Goal: Task Accomplishment & Management: Manage account settings

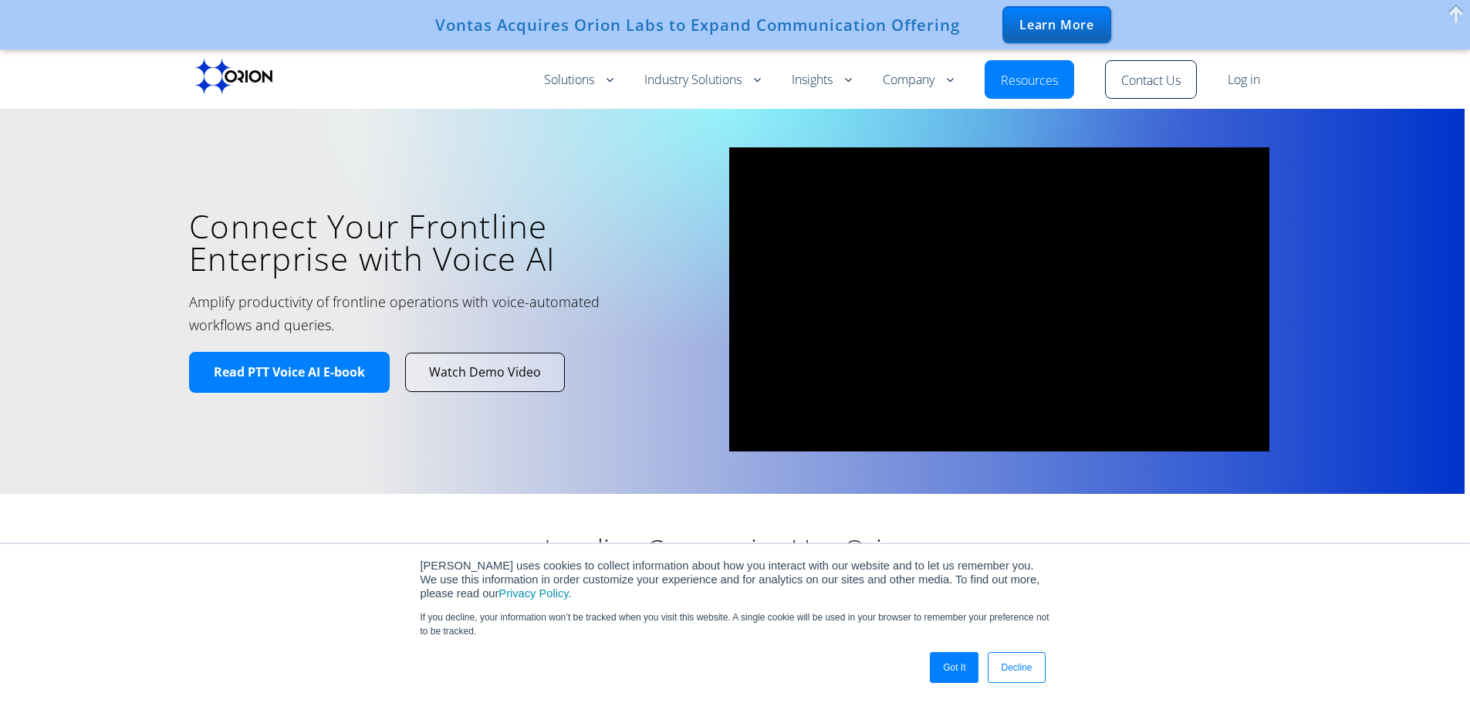
click at [1047, 74] on link "Resources" at bounding box center [1029, 81] width 57 height 19
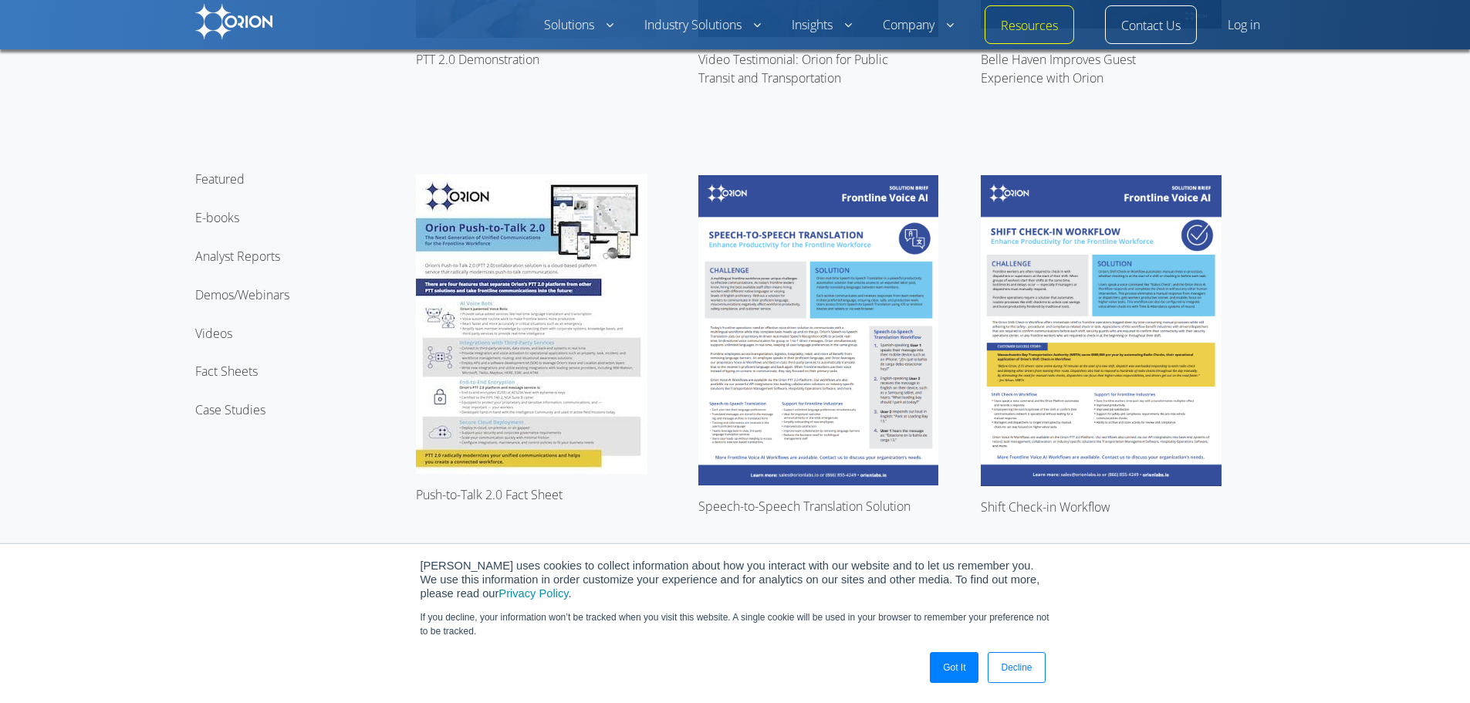
scroll to position [617, 0]
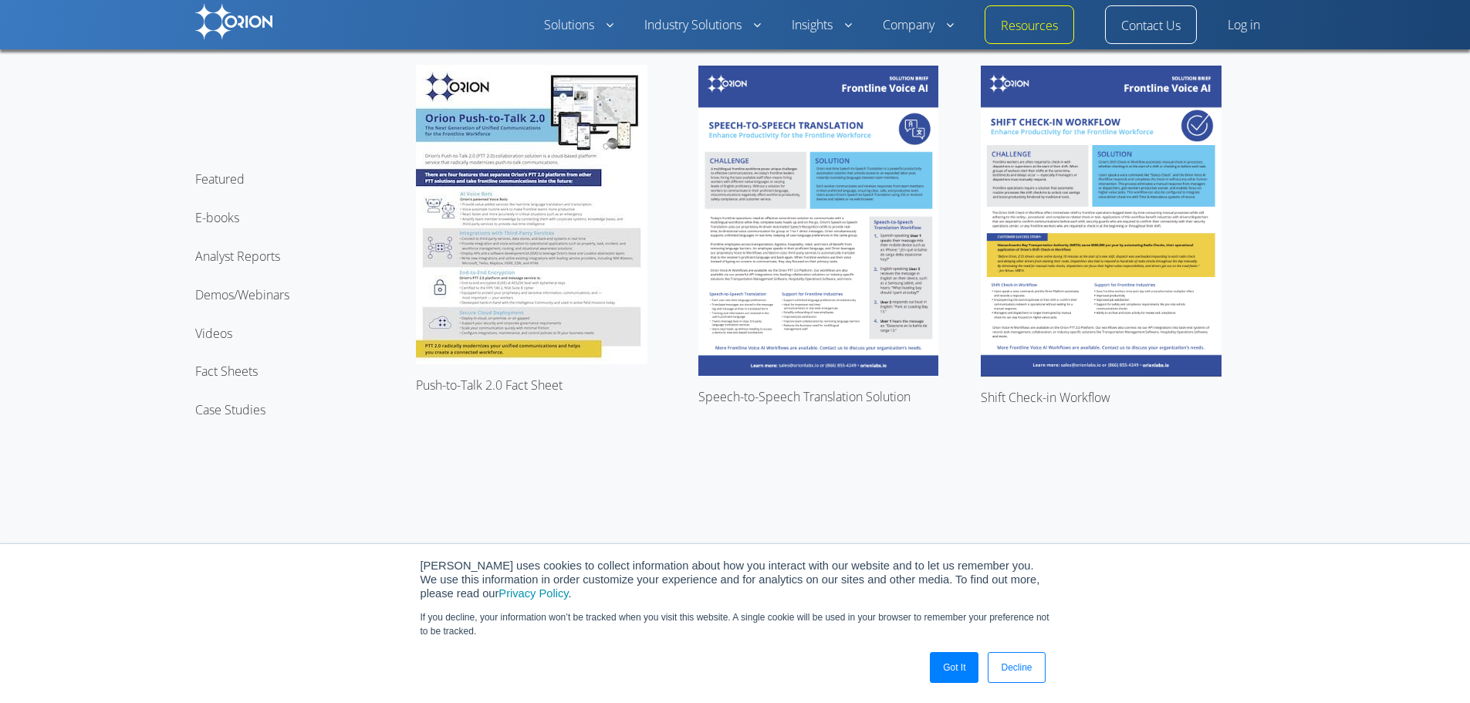
click at [963, 673] on link "Got It" at bounding box center [954, 667] width 49 height 31
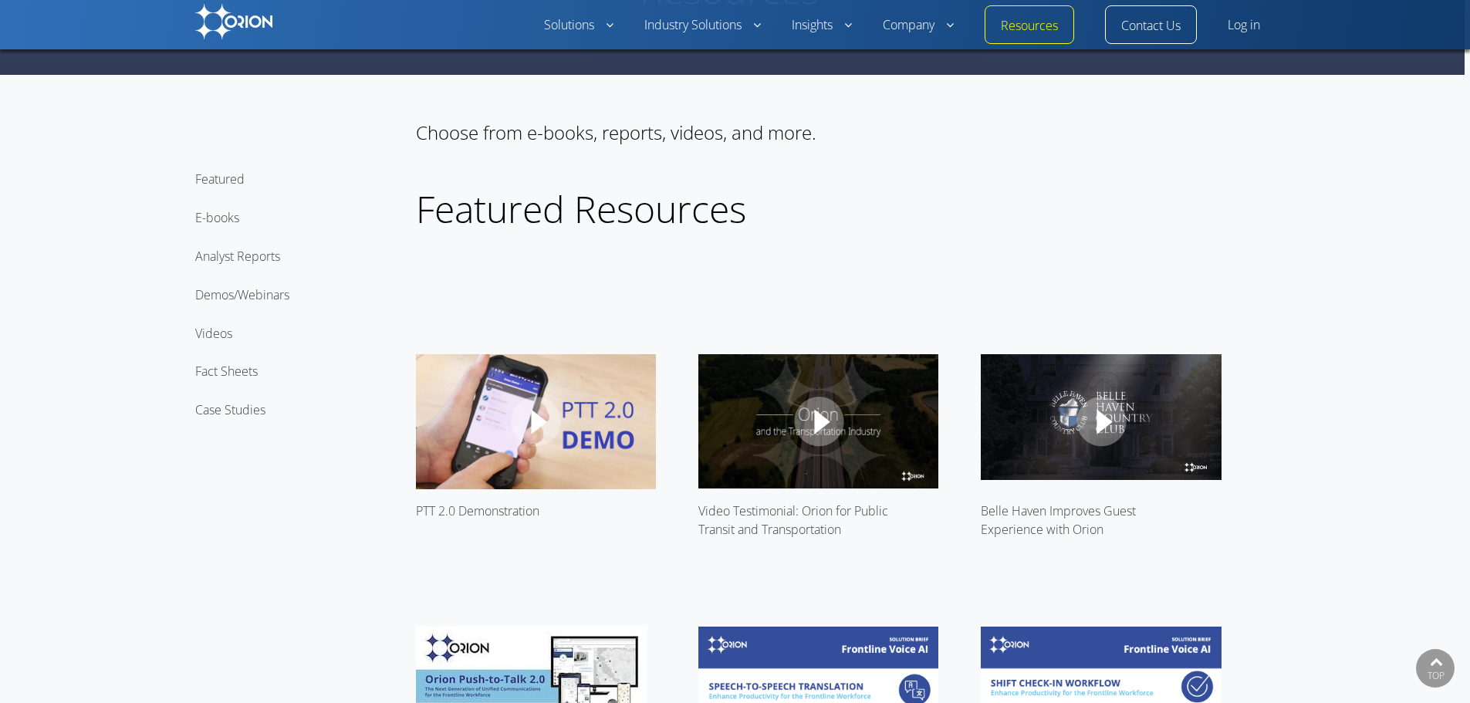
scroll to position [0, 0]
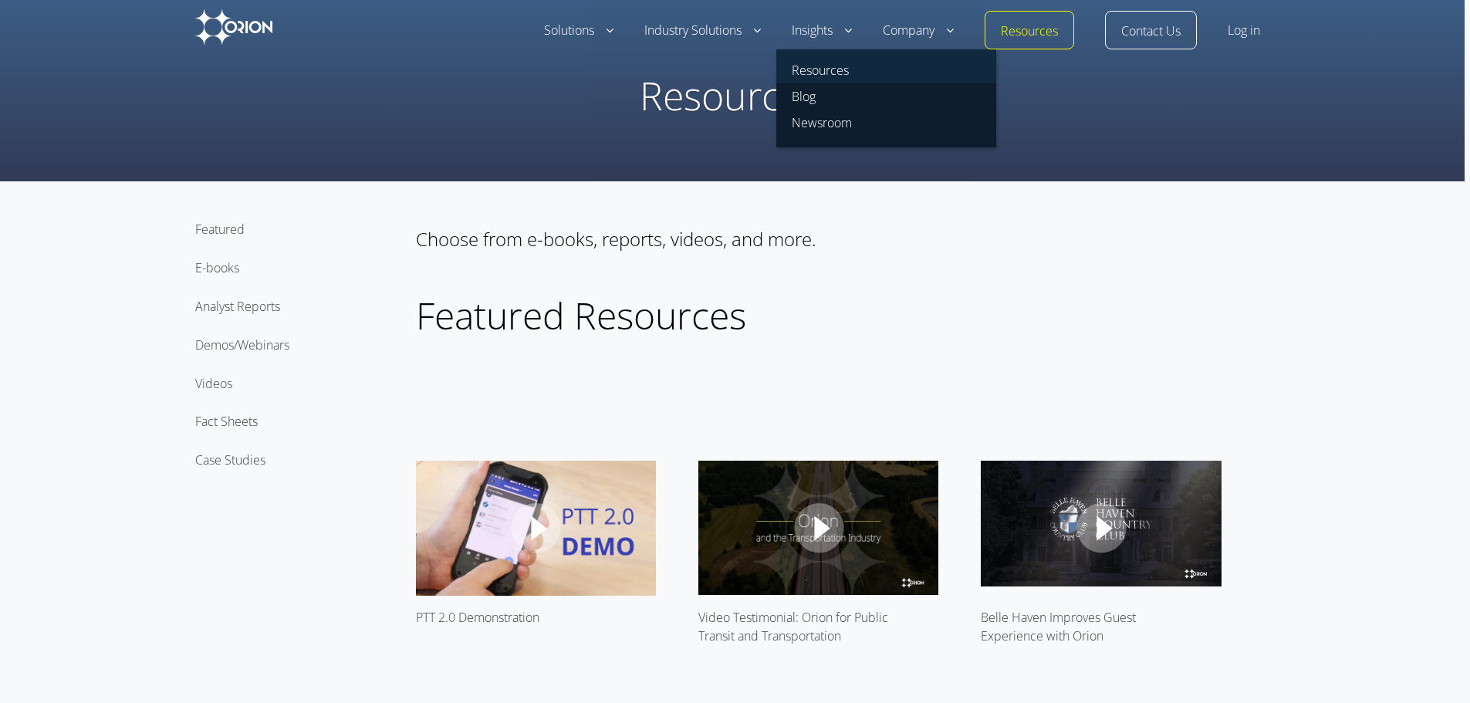
click at [823, 66] on link "Resources" at bounding box center [886, 66] width 220 height 34
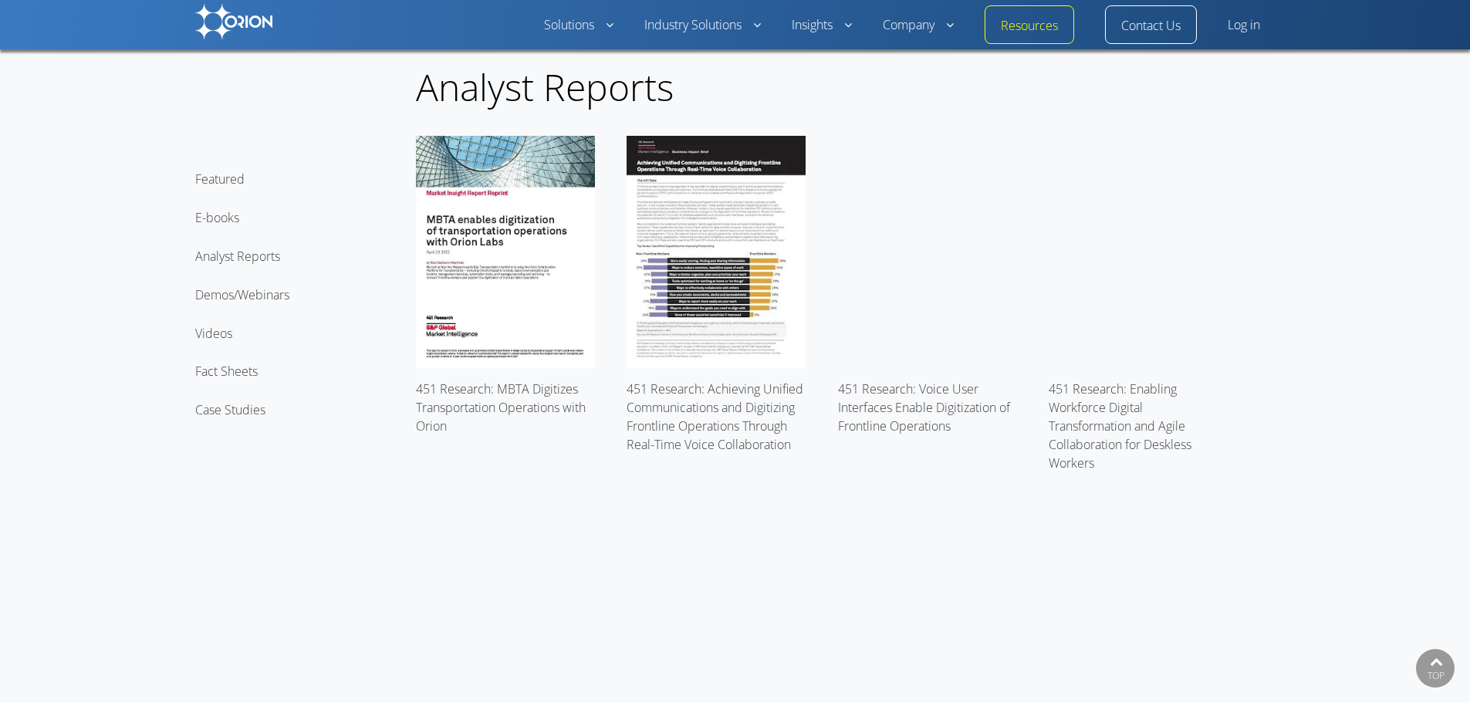
scroll to position [2572, 0]
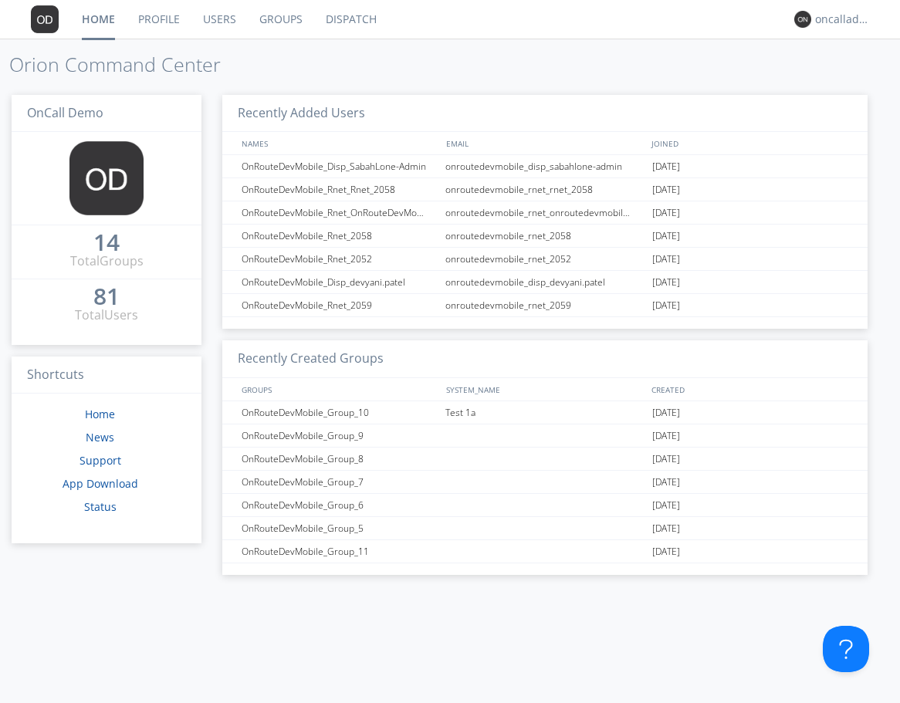
click at [333, 8] on link "Dispatch" at bounding box center [351, 19] width 74 height 39
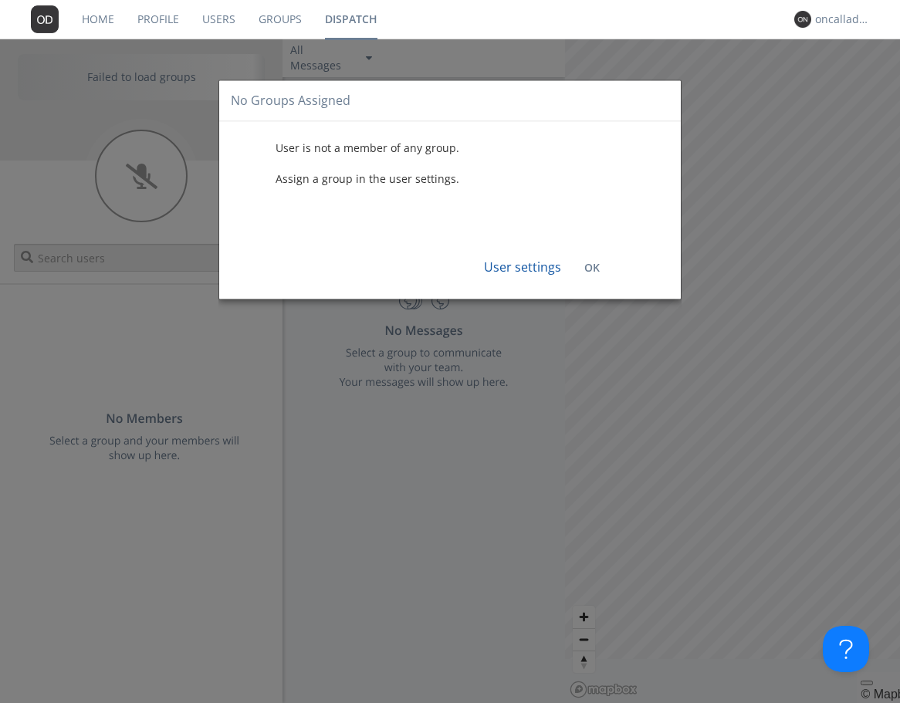
drag, startPoint x: 584, startPoint y: 268, endPoint x: 461, endPoint y: 187, distance: 147.7
click at [584, 268] on b "OK" at bounding box center [591, 268] width 15 height 15
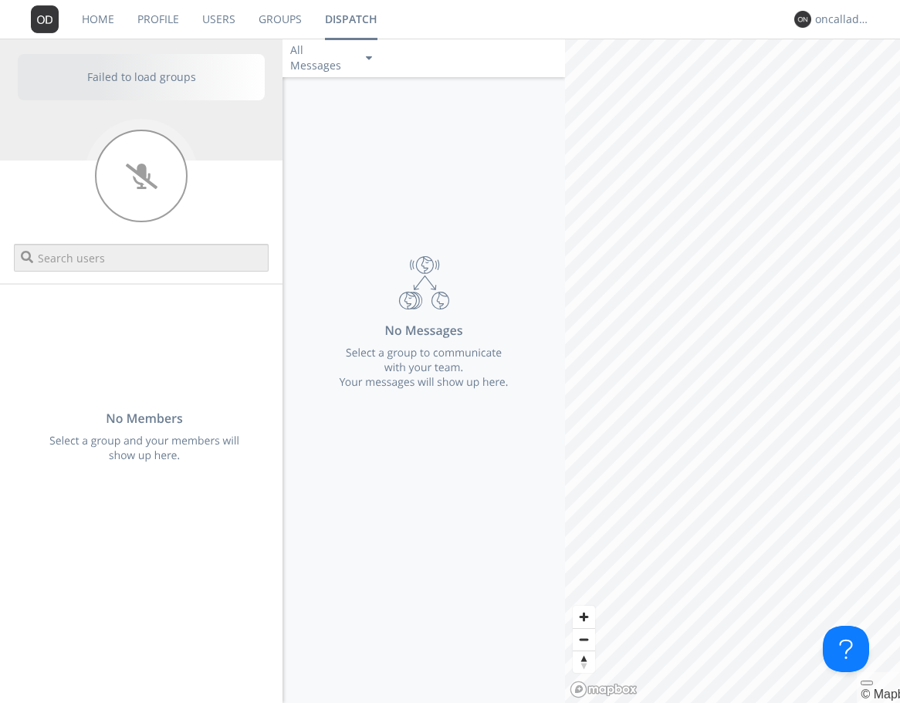
click at [227, 11] on link "Users" at bounding box center [219, 19] width 56 height 39
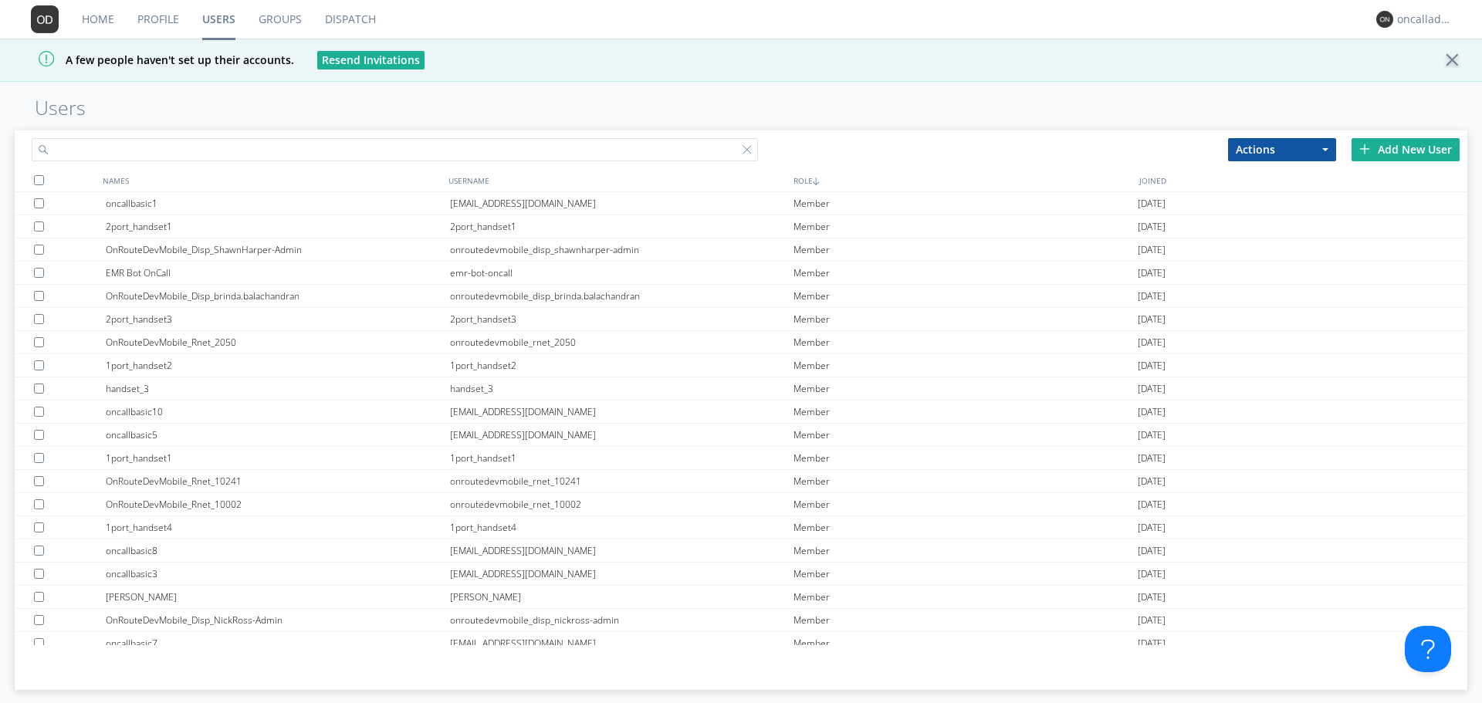
click at [197, 144] on input "text" at bounding box center [395, 149] width 726 height 23
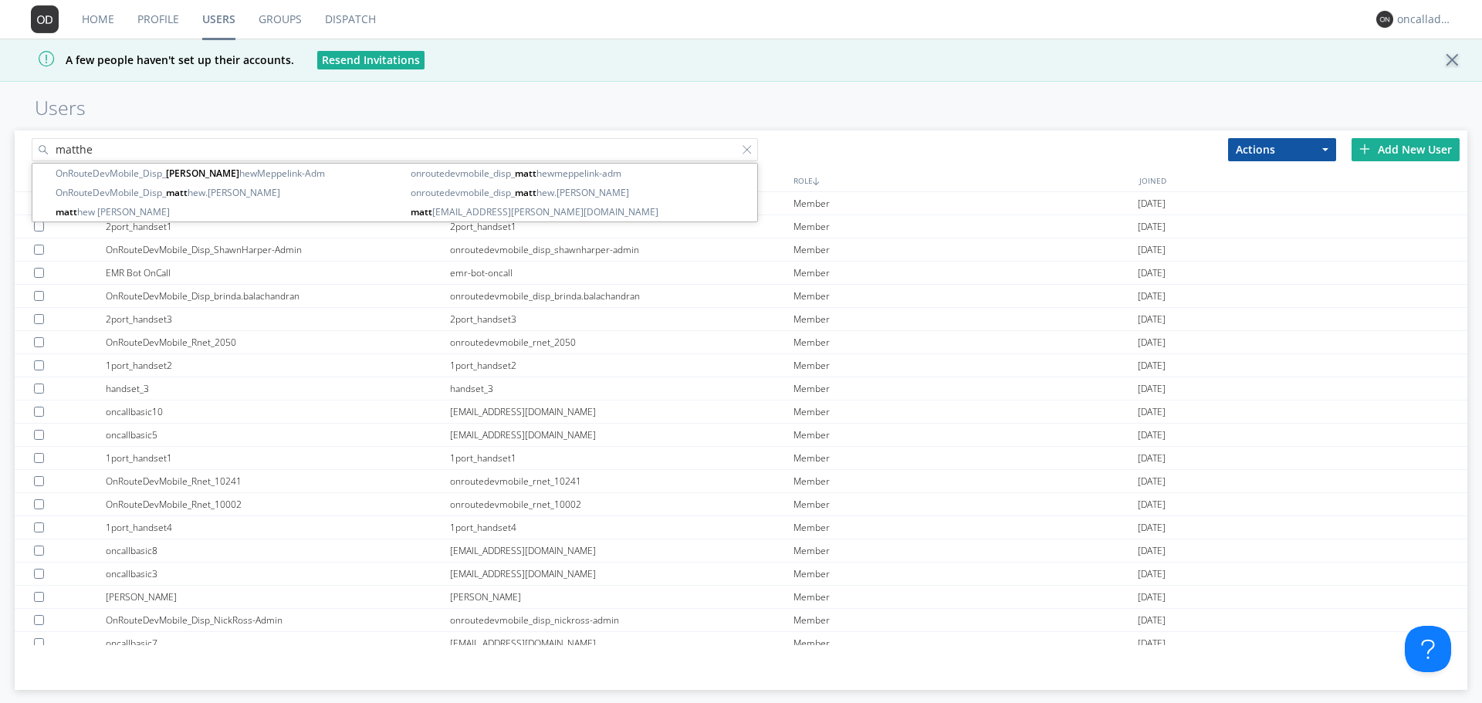
type input "[PERSON_NAME]"
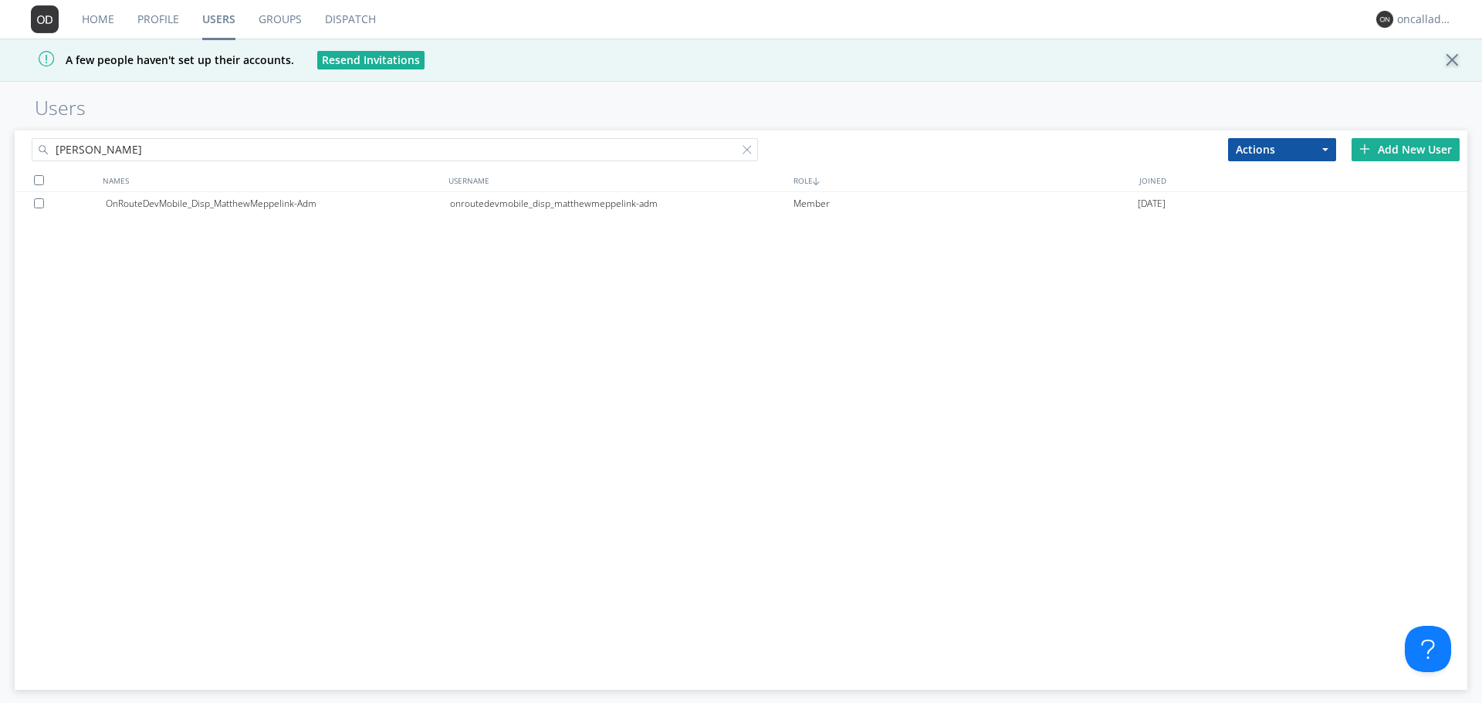
drag, startPoint x: 136, startPoint y: 156, endPoint x: 24, endPoint y: 161, distance: 112.0
click at [24, 161] on div "[PERSON_NAME]" at bounding box center [378, 146] width 726 height 33
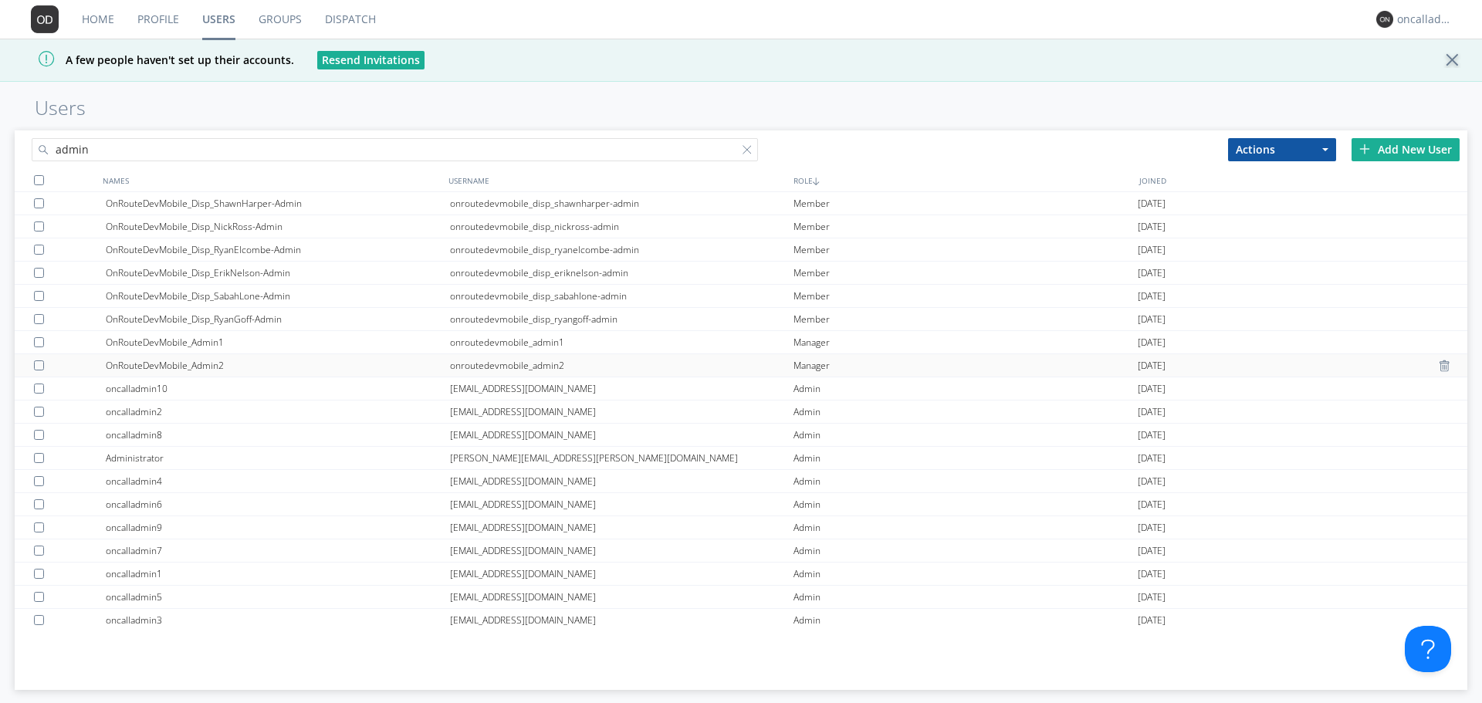
click at [191, 359] on div "OnRouteDevMobile_Admin2" at bounding box center [278, 365] width 344 height 22
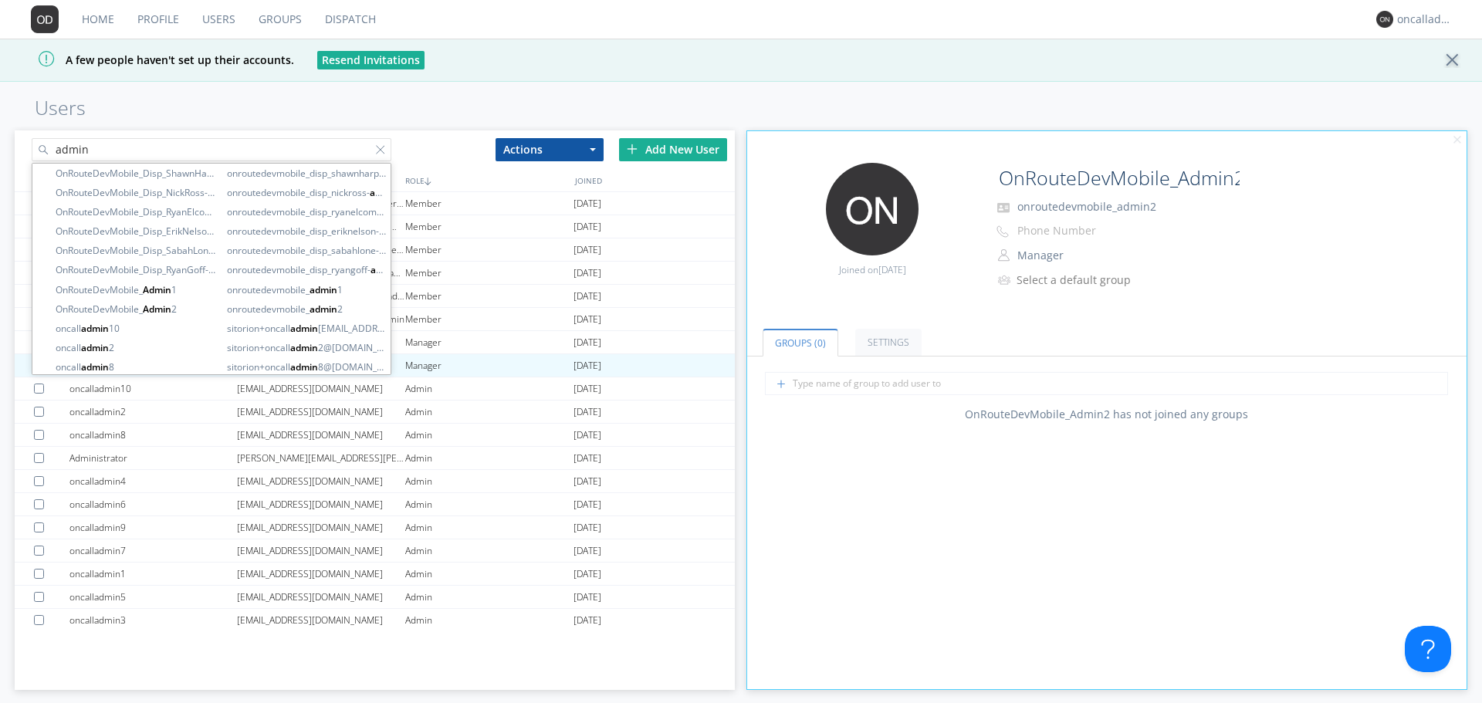
drag, startPoint x: 161, startPoint y: 146, endPoint x: -2, endPoint y: 155, distance: 163.1
click at [0, 155] on html "Home Profile Users Groups Dispatch oncalladmin4 A few people haven't set up the…" at bounding box center [741, 351] width 1482 height 703
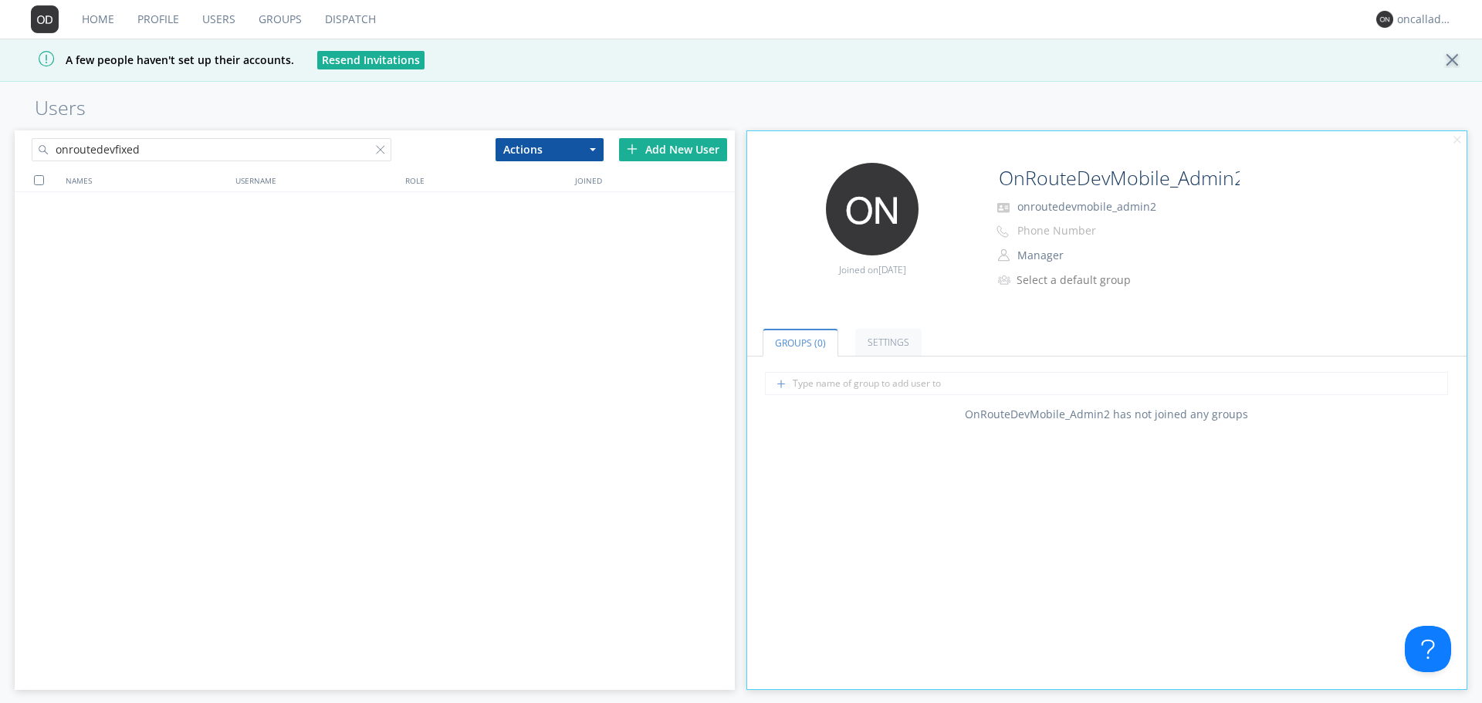
click at [212, 154] on input "onroutedevfixed" at bounding box center [212, 149] width 360 height 23
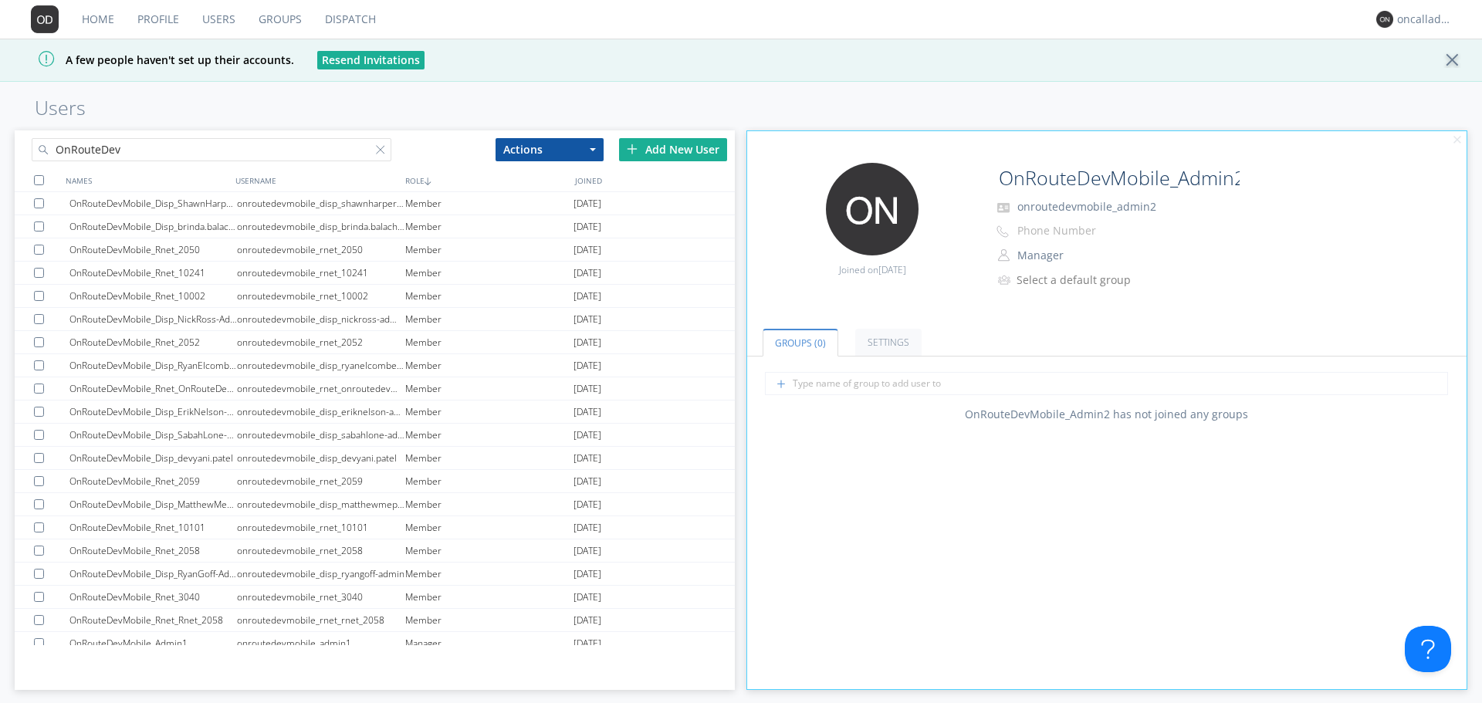
click at [137, 147] on input "OnRouteDev" at bounding box center [212, 149] width 360 height 23
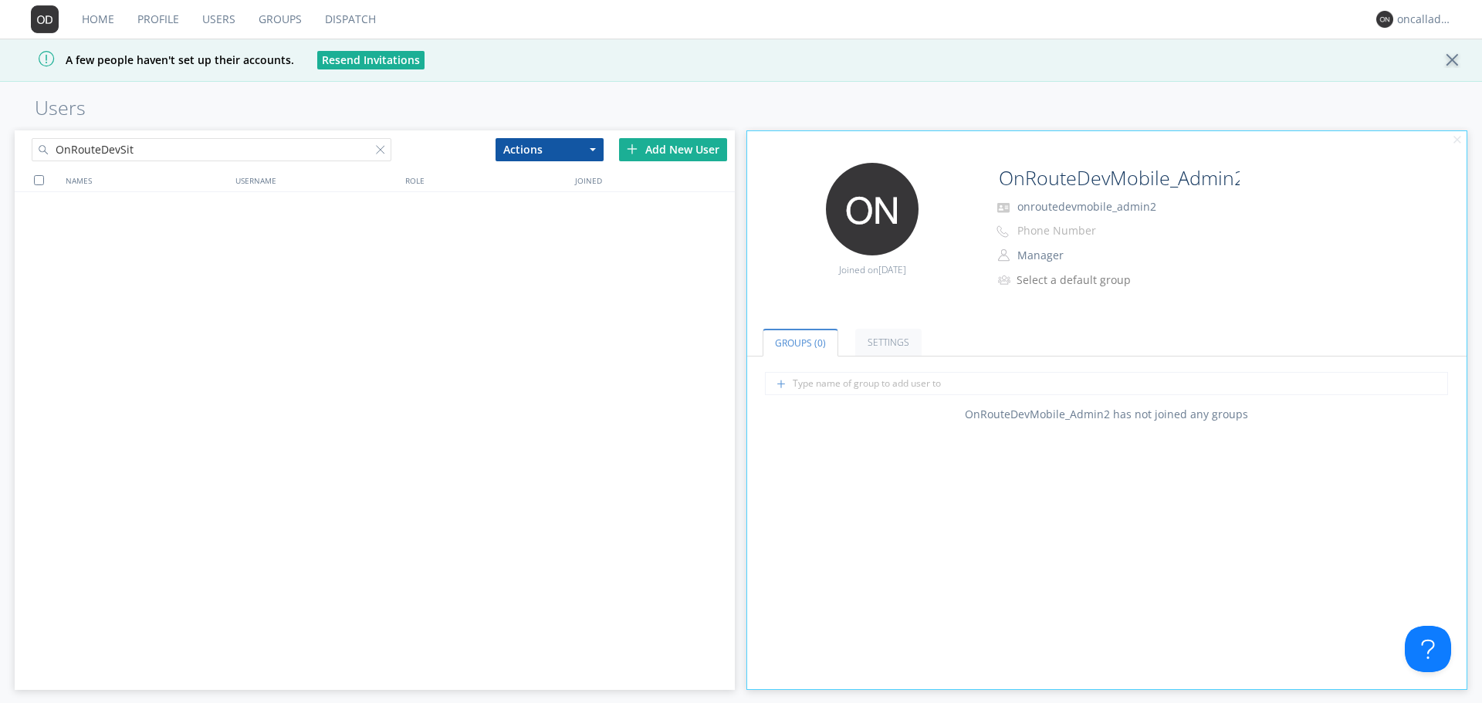
click at [191, 405] on div "NAMES USERNAME ROLE JOINED" at bounding box center [374, 421] width 719 height 504
click at [218, 157] on input "OnRouteDevSit" at bounding box center [212, 149] width 360 height 23
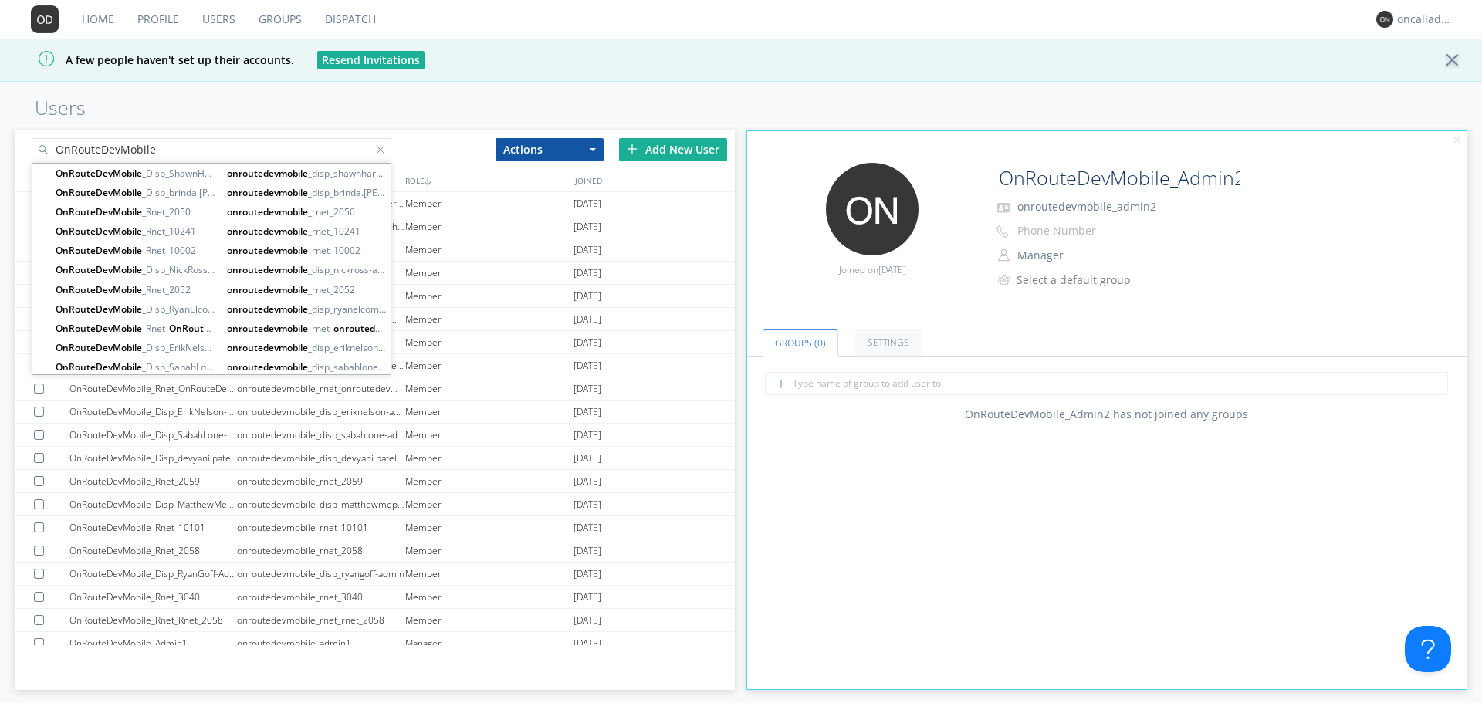
click at [189, 150] on input "OnRouteDevMobile" at bounding box center [212, 149] width 360 height 23
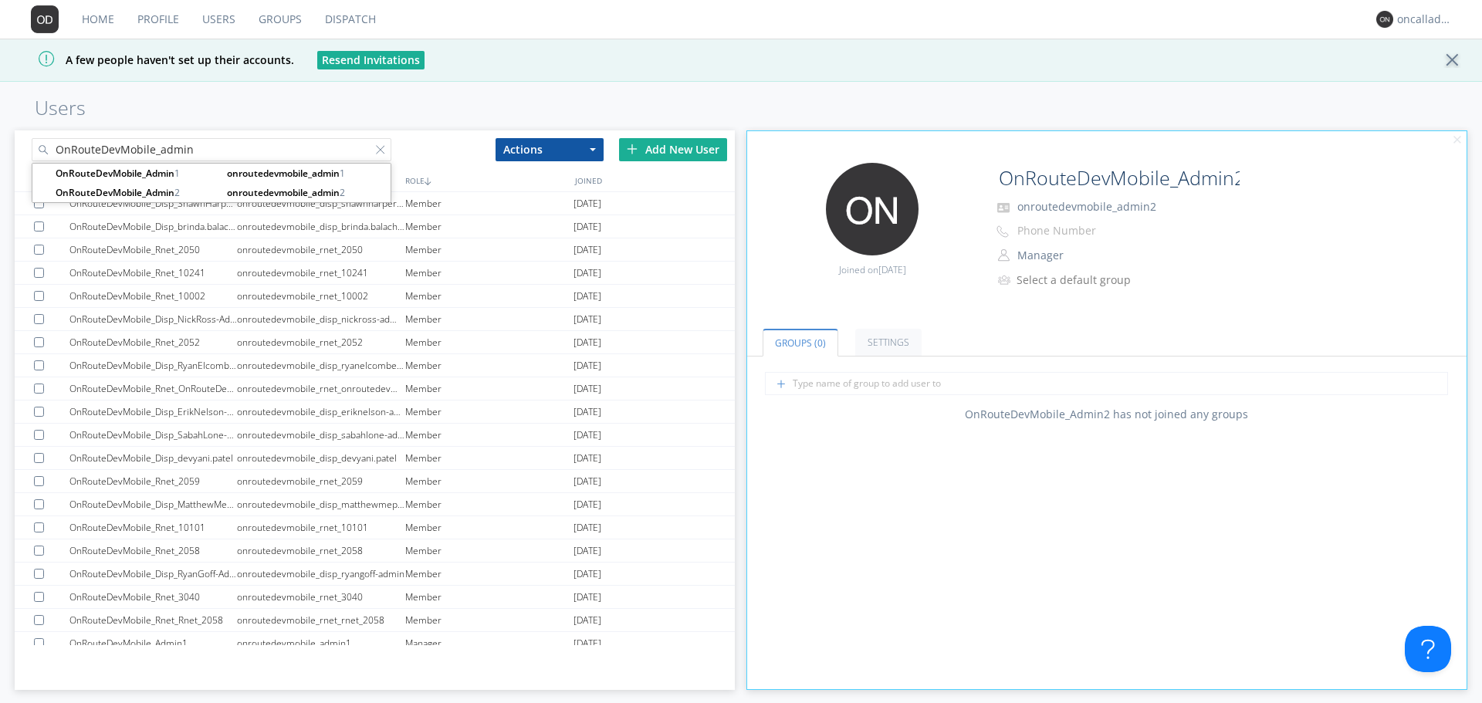
type input "OnRouteDevMobile_admin"
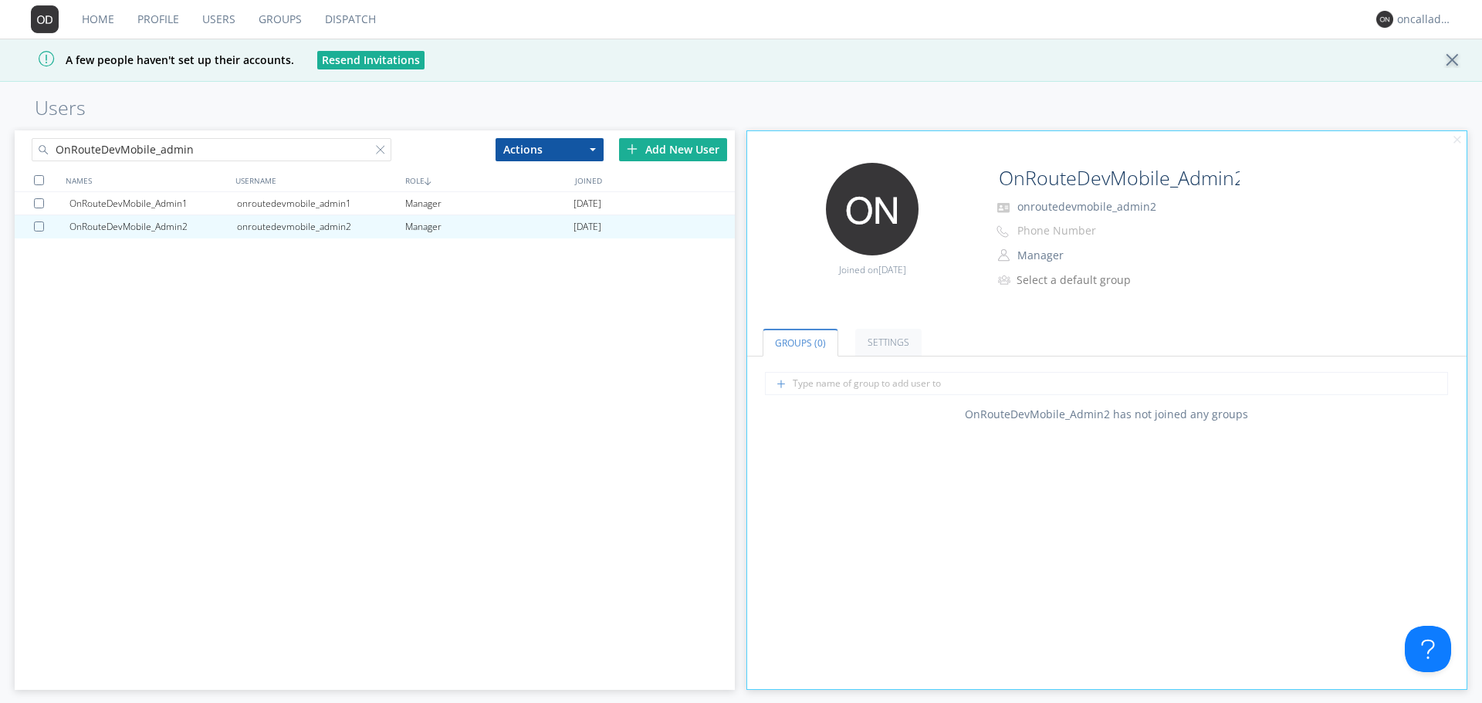
click at [225, 388] on div "OnRouteDevMobile_Admin1 onroutedevmobile_admin1 Manager [DATE] OnRouteDevMobile…" at bounding box center [374, 418] width 719 height 453
